Goal: Task Accomplishment & Management: Manage account settings

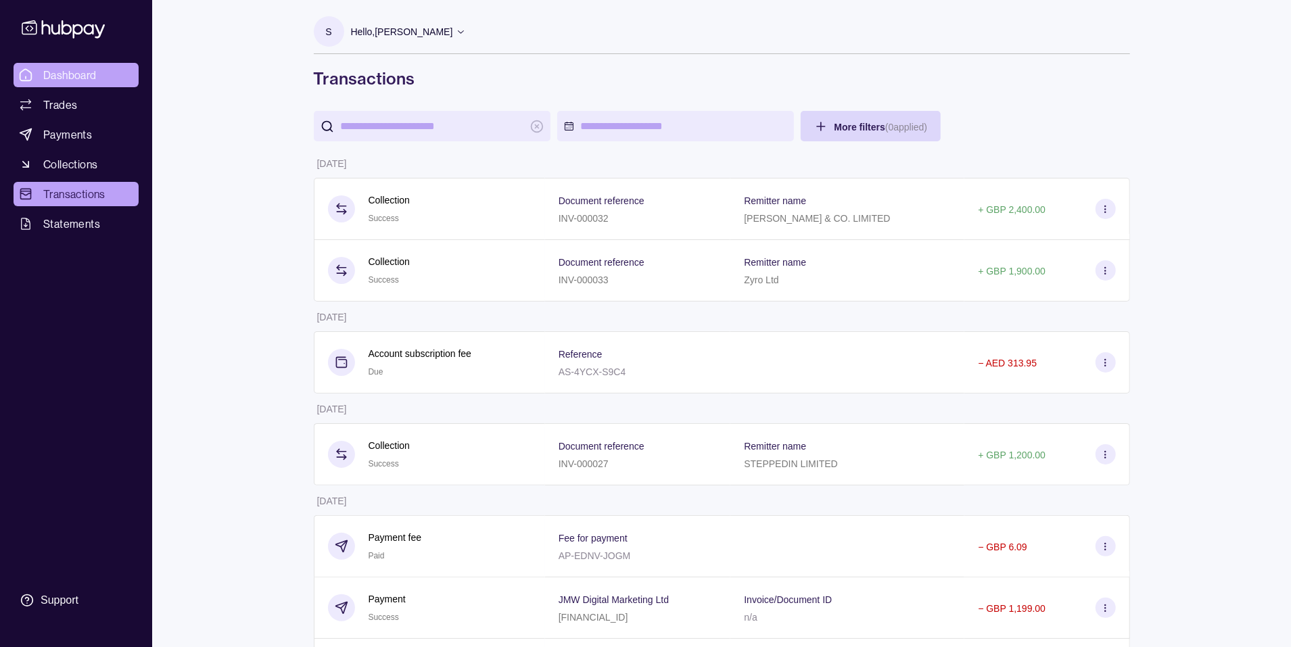
click at [57, 80] on span "Dashboard" at bounding box center [69, 75] width 53 height 16
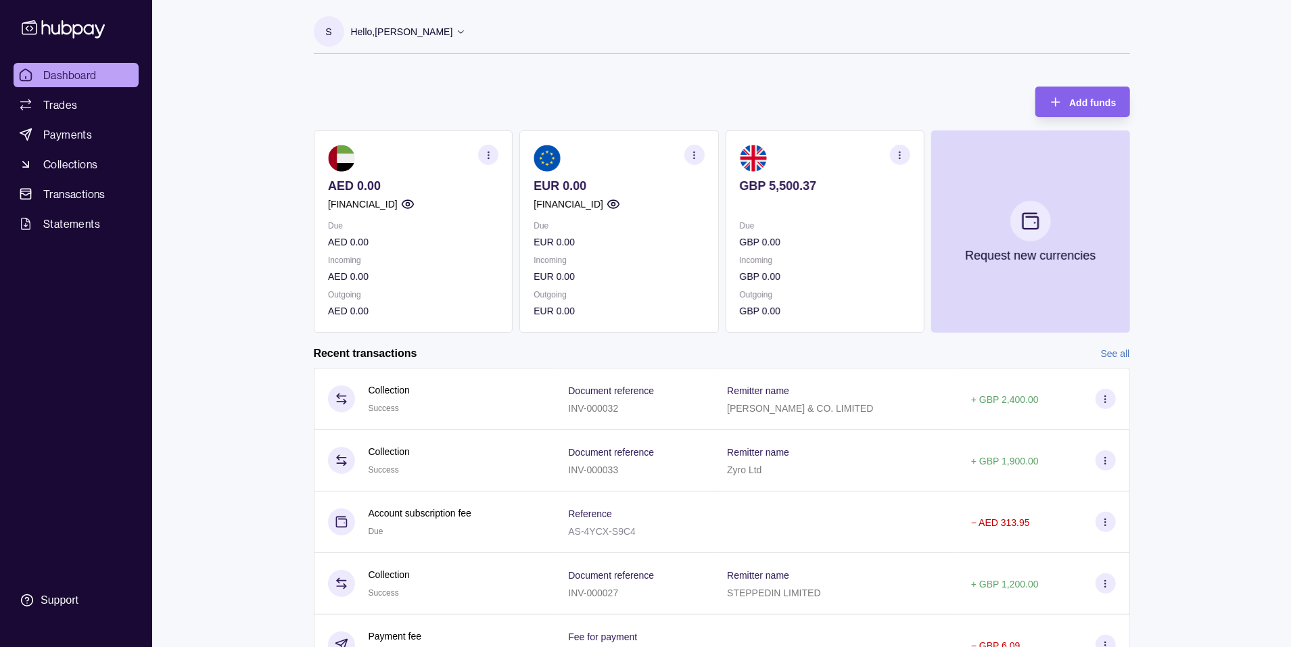
click at [414, 26] on p "Hello, [PERSON_NAME]" at bounding box center [402, 31] width 102 height 15
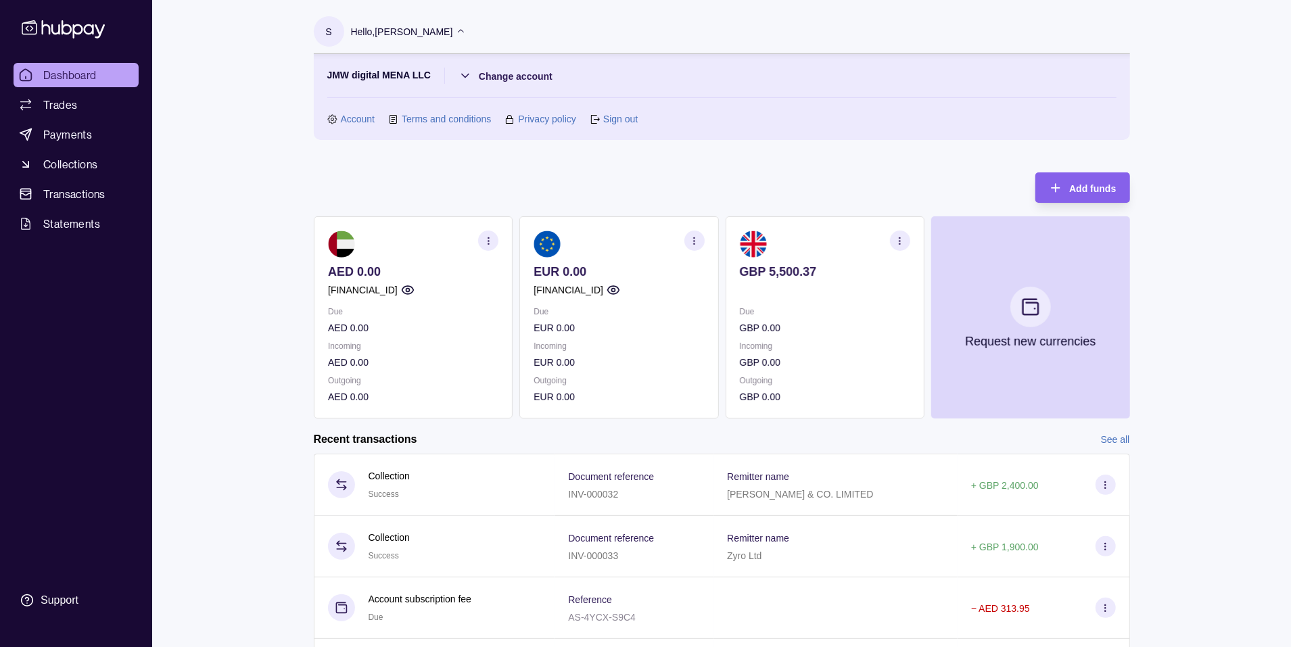
click at [352, 116] on link "Account" at bounding box center [358, 119] width 34 height 15
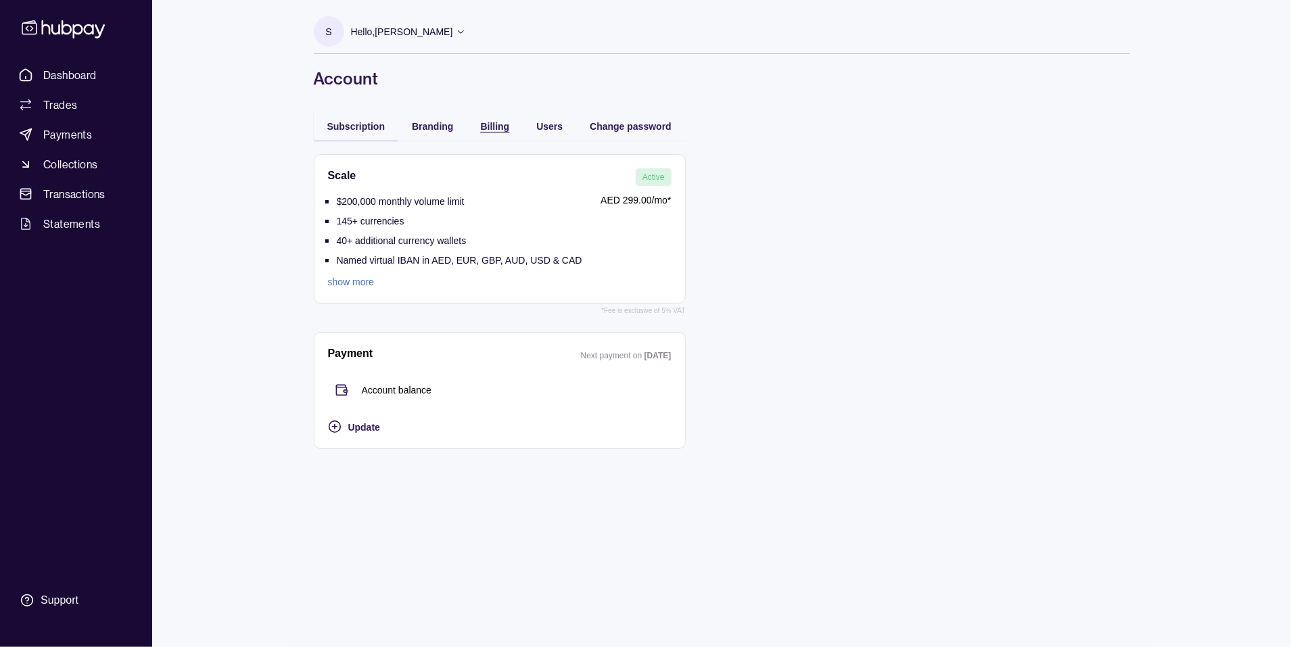
click at [494, 128] on span "Billing" at bounding box center [495, 126] width 29 height 11
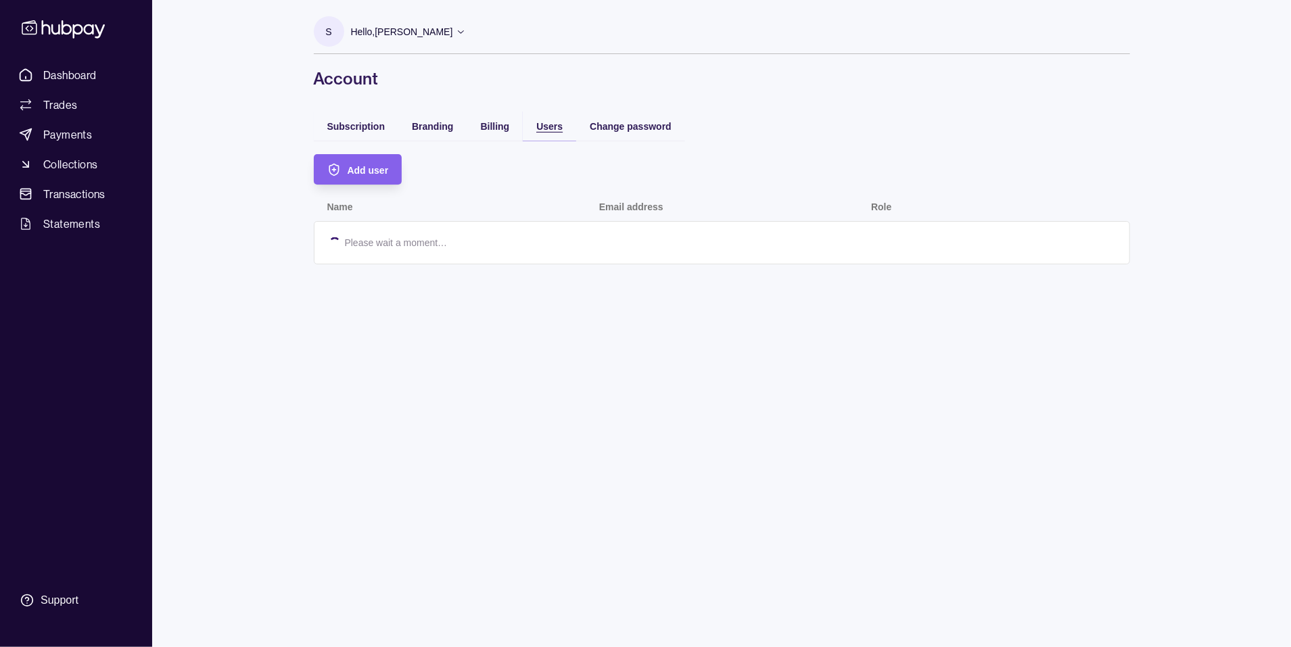
click at [544, 128] on span "Users" at bounding box center [549, 126] width 26 height 11
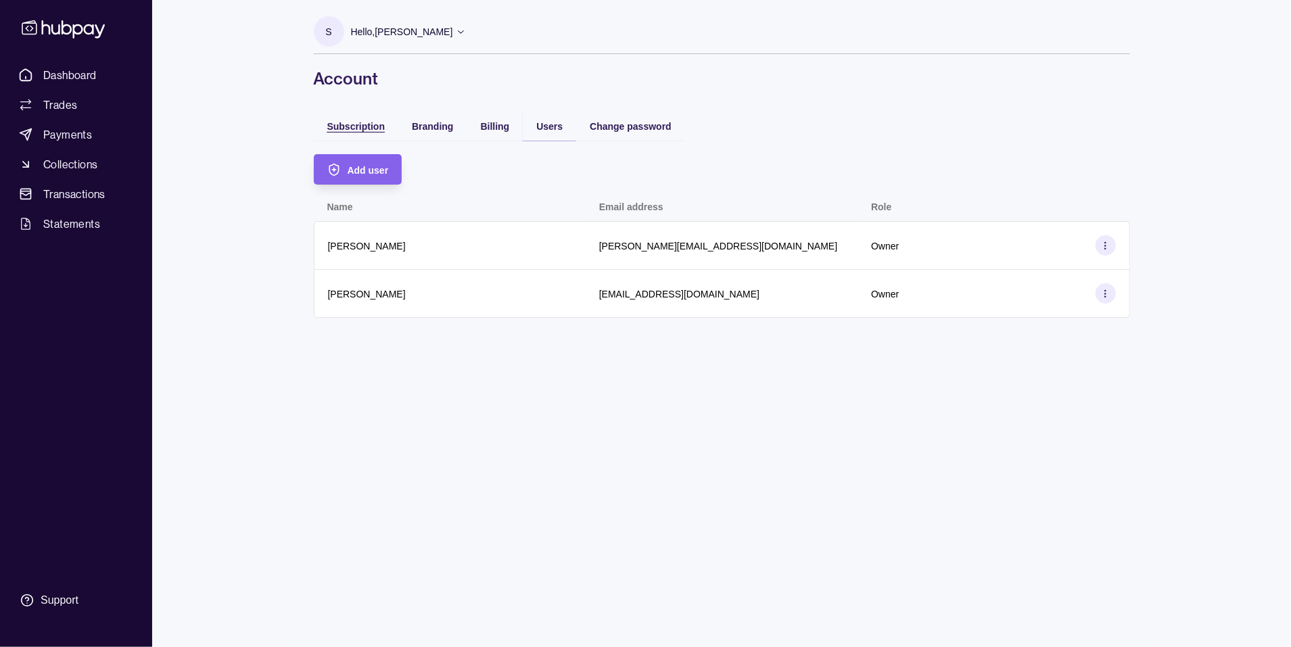
click at [347, 124] on span "Subscription" at bounding box center [356, 126] width 58 height 11
